Goal: Navigation & Orientation: Find specific page/section

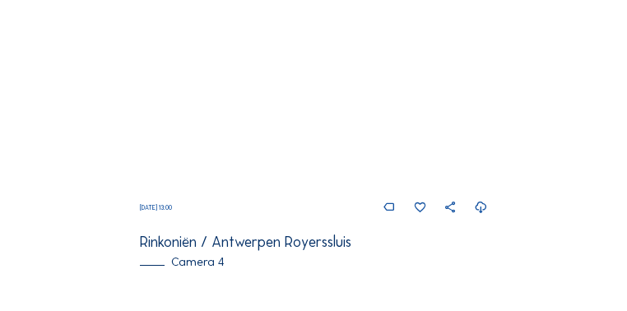
scroll to position [1165, 0]
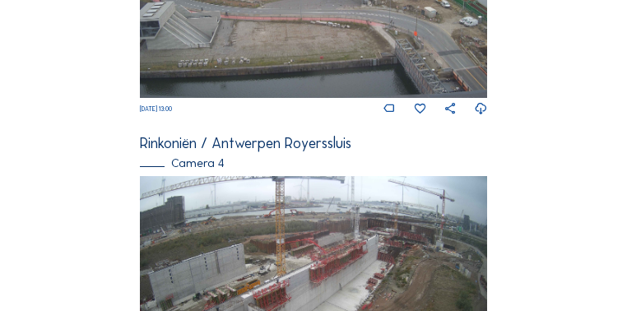
click at [324, 258] on img at bounding box center [313, 273] width 346 height 195
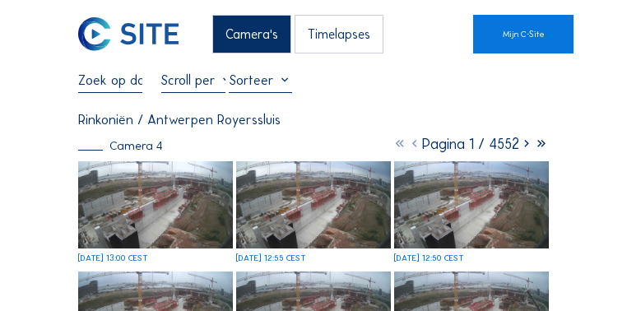
click at [211, 213] on img at bounding box center [155, 204] width 155 height 87
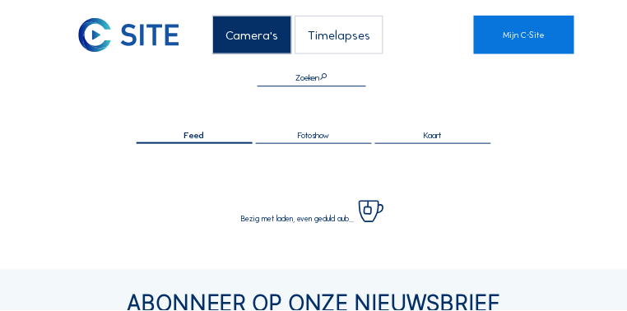
scroll to position [204, 0]
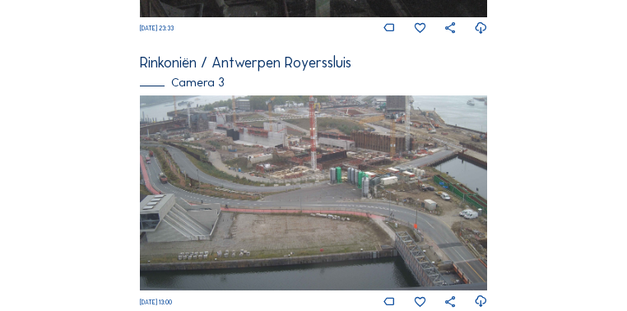
click at [243, 133] on img at bounding box center [313, 192] width 346 height 195
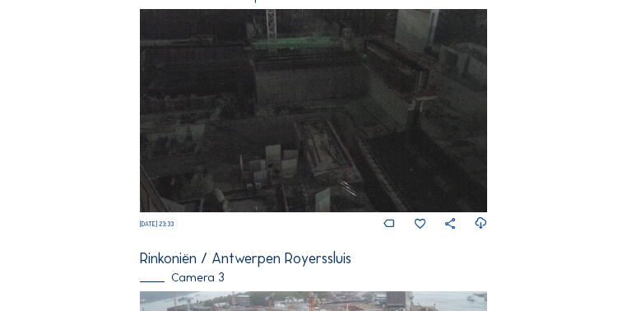
scroll to position [974, 0]
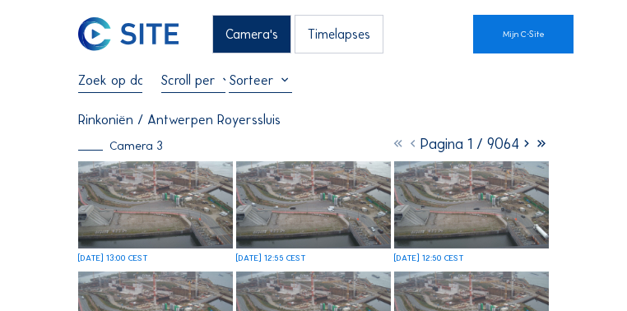
click at [195, 197] on img at bounding box center [155, 204] width 155 height 87
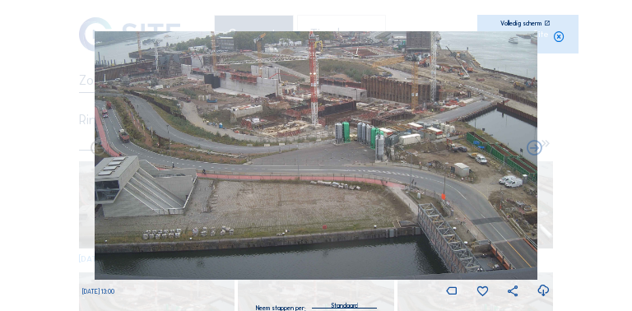
click at [548, 23] on icon at bounding box center [547, 24] width 6 height 6
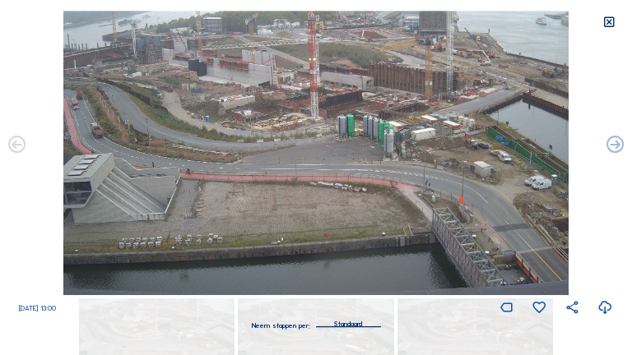
click at [284, 89] on img at bounding box center [315, 153] width 505 height 285
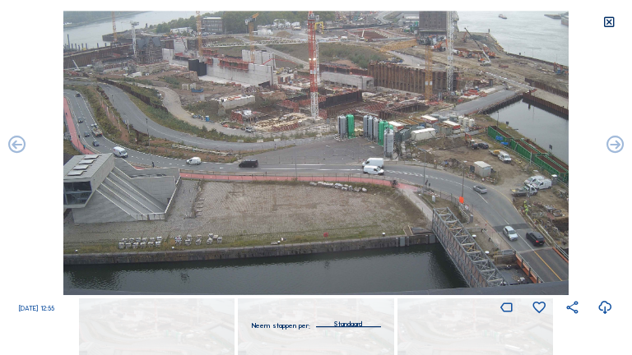
click at [607, 23] on icon at bounding box center [609, 23] width 14 height 14
